Goal: Find specific fact

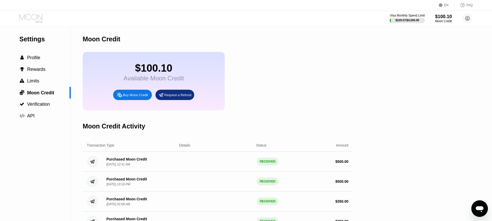
click at [34, 17] on icon at bounding box center [31, 18] width 24 height 9
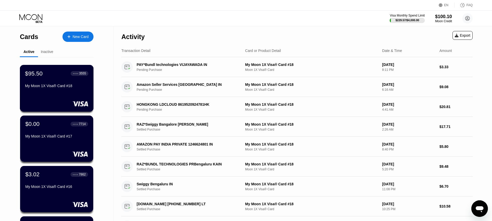
click at [65, 94] on div "$95.50 ● ● ● ● 3555 My Moon 1X Visa® Card #18" at bounding box center [57, 88] width 74 height 47
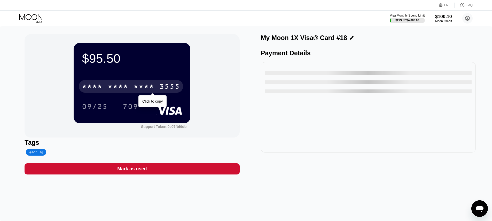
click at [147, 82] on div "* * * * * * * * * * * * 3555" at bounding box center [131, 86] width 104 height 13
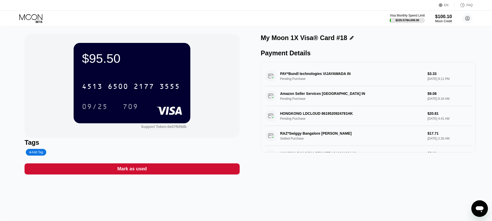
click at [171, 93] on div "[CREDIT_CARD_NUMBER]" at bounding box center [132, 85] width 100 height 18
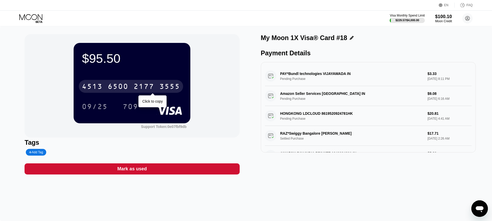
click at [172, 80] on div "[CREDIT_CARD_NUMBER]" at bounding box center [131, 86] width 104 height 13
